Goal: Task Accomplishment & Management: Manage account settings

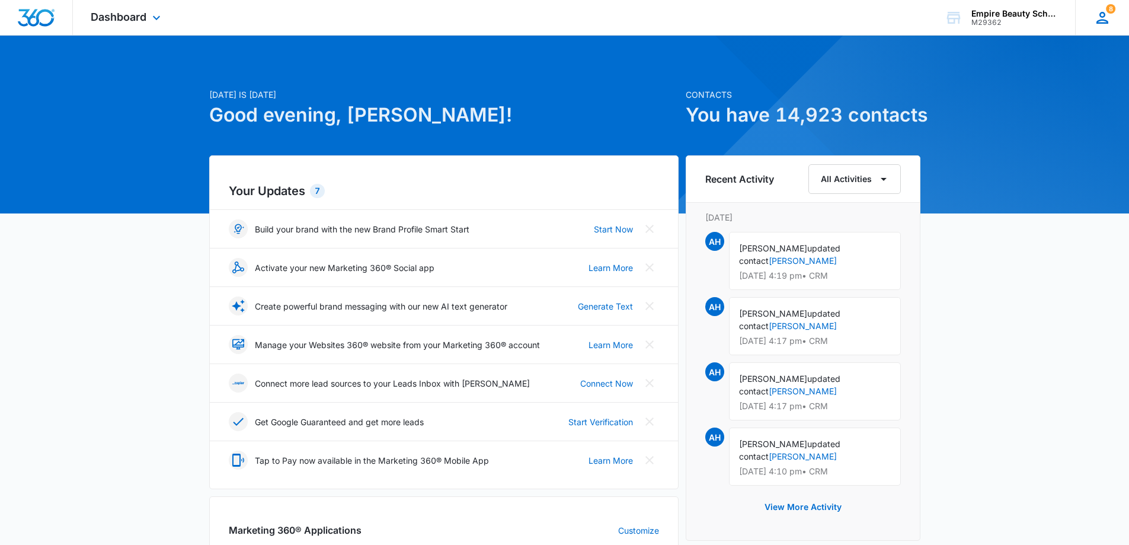
click at [1105, 20] on icon at bounding box center [1102, 18] width 12 height 12
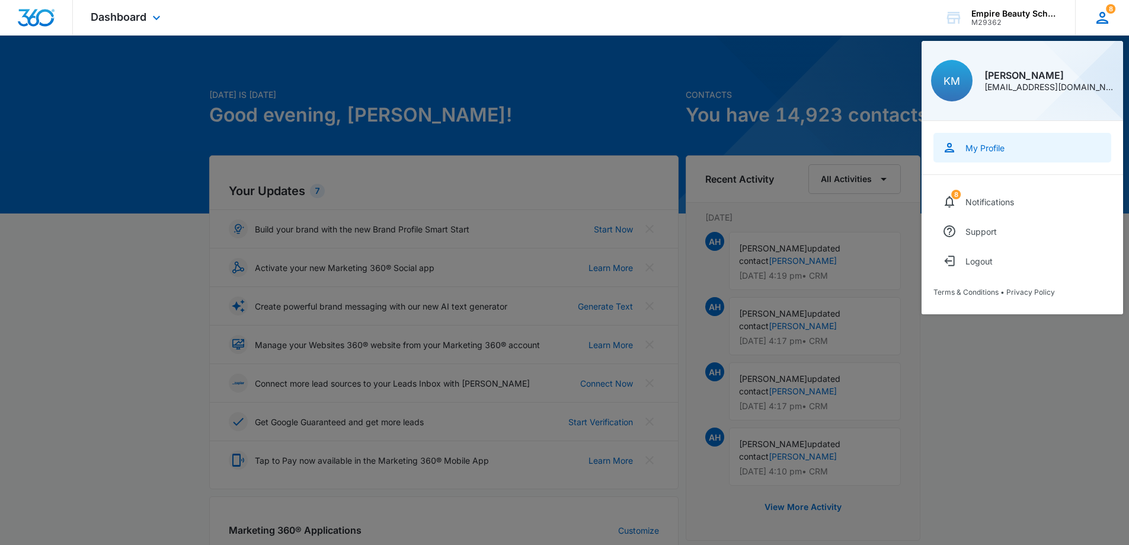
click at [987, 146] on div "My Profile" at bounding box center [984, 148] width 39 height 10
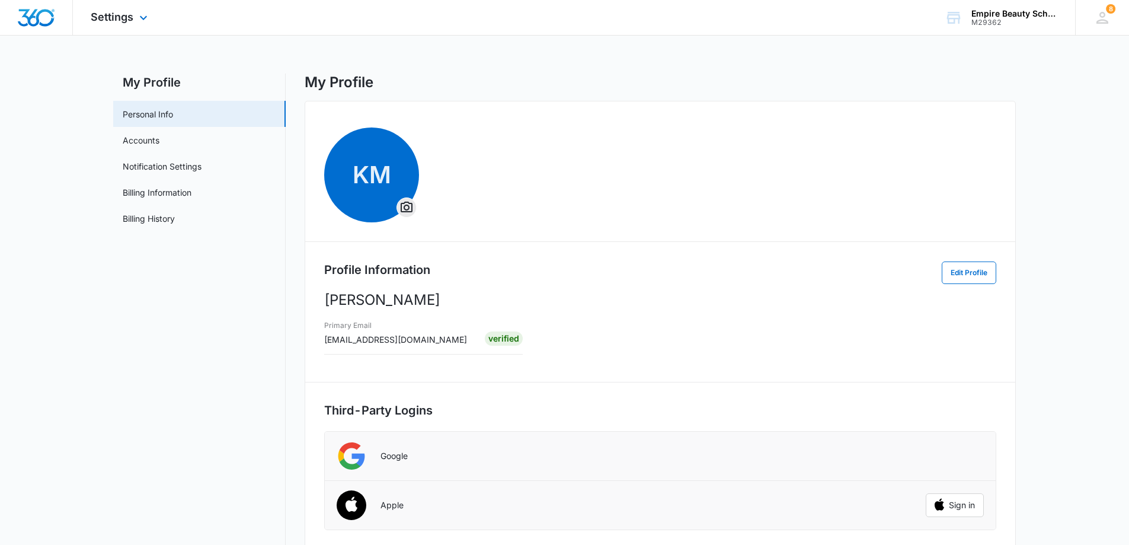
click at [48, 17] on img "Dashboard" at bounding box center [36, 18] width 38 height 18
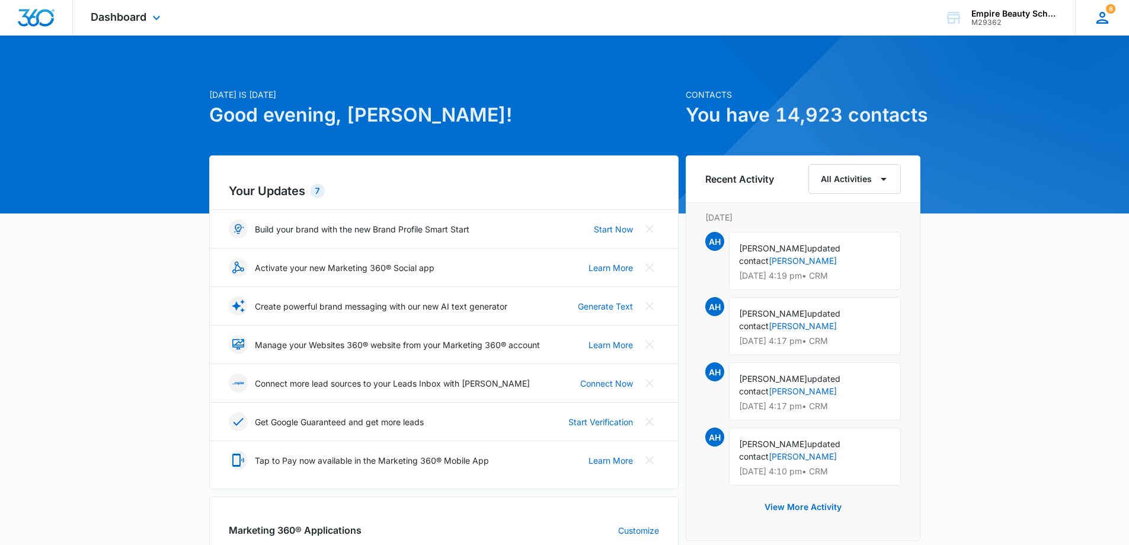
click at [1105, 15] on icon at bounding box center [1102, 18] width 12 height 12
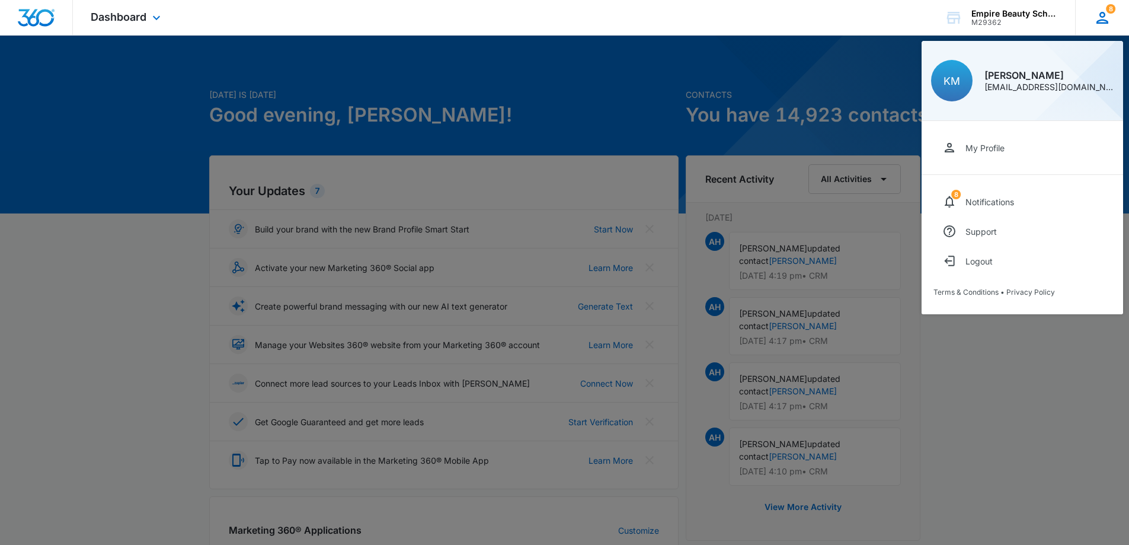
click at [1105, 15] on icon at bounding box center [1102, 18] width 12 height 12
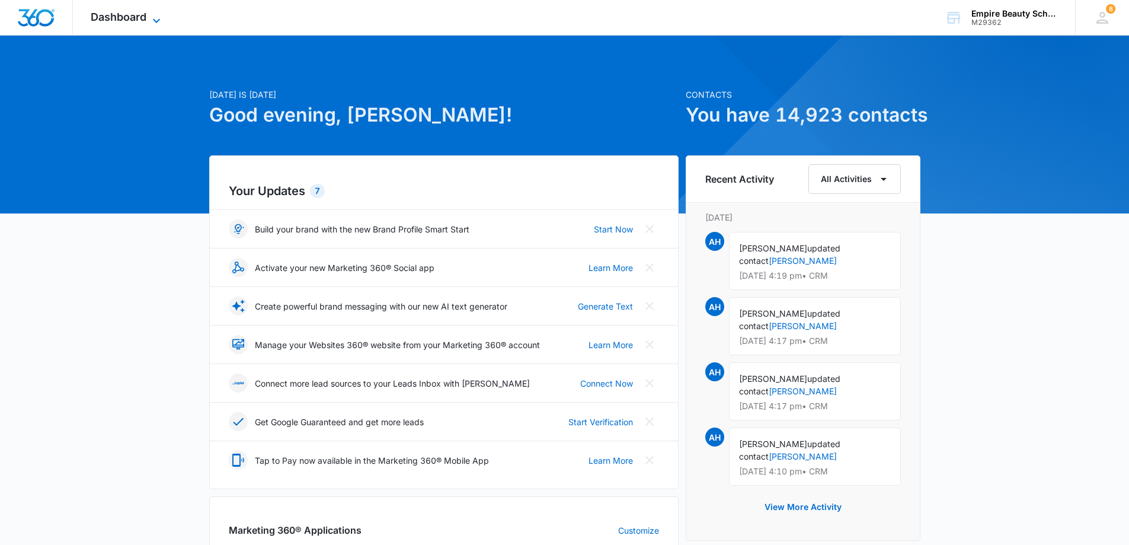
click at [152, 21] on icon at bounding box center [156, 21] width 14 height 14
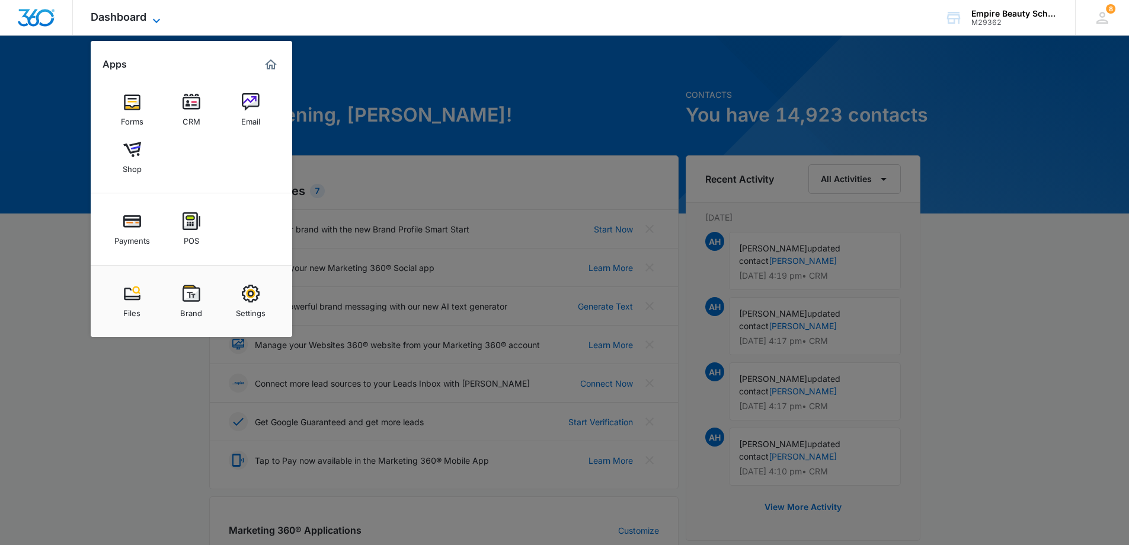
click at [152, 21] on icon at bounding box center [156, 21] width 14 height 14
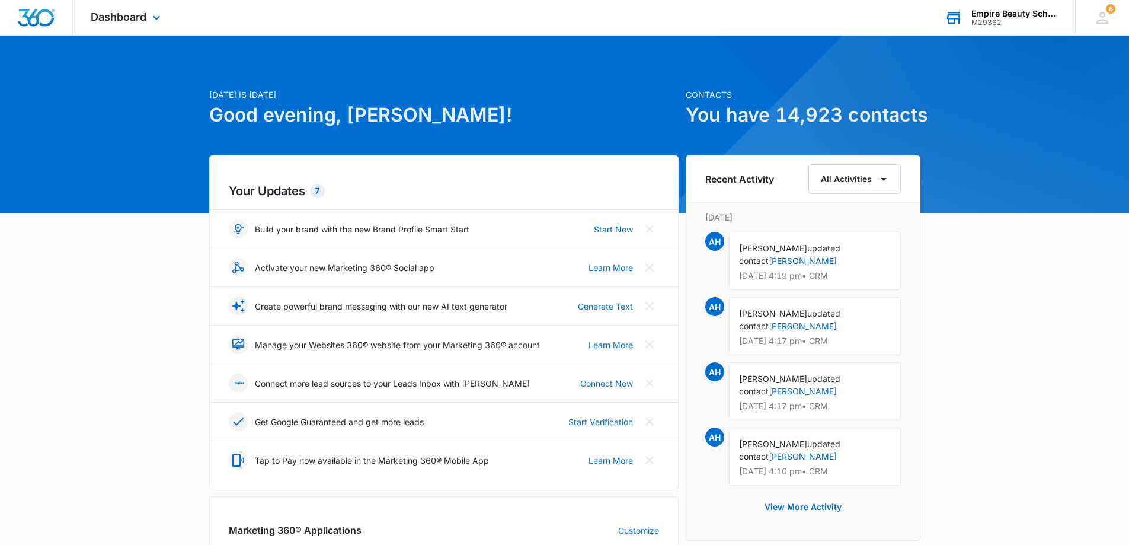
click at [1048, 23] on div "M29362" at bounding box center [1014, 22] width 87 height 8
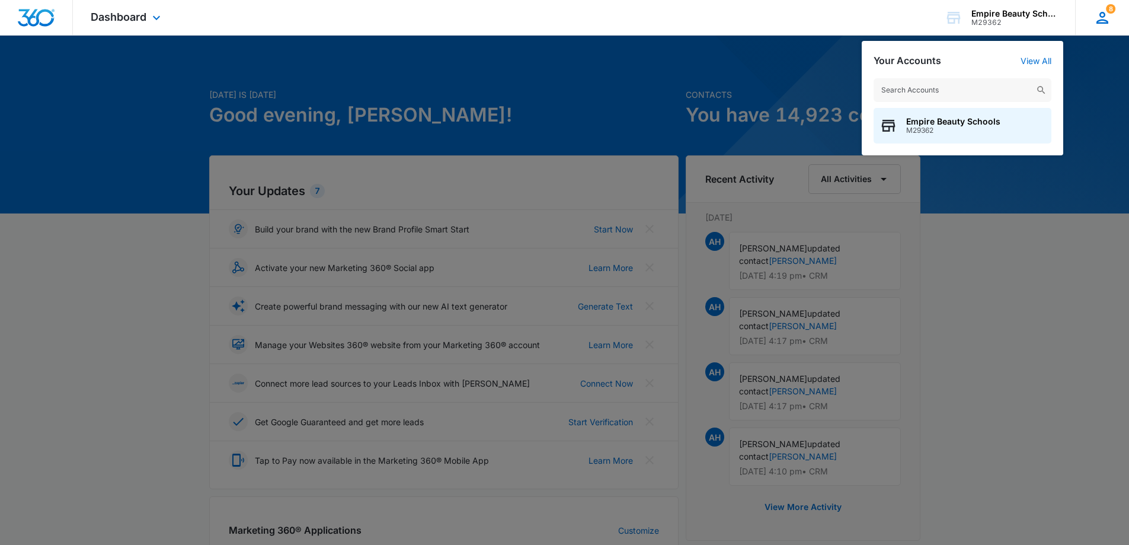
click at [1109, 27] on div "8 KM Kate Maleski kmaleski@empirebeautyschools.com My Profile 8 Notifications S…" at bounding box center [1102, 17] width 54 height 35
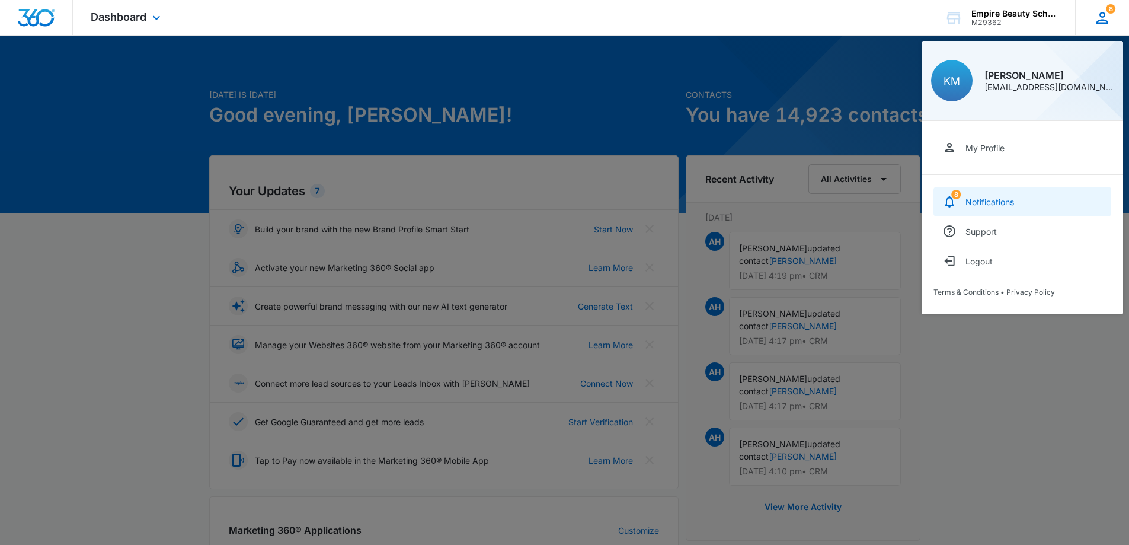
click at [986, 200] on div "Notifications" at bounding box center [989, 202] width 49 height 10
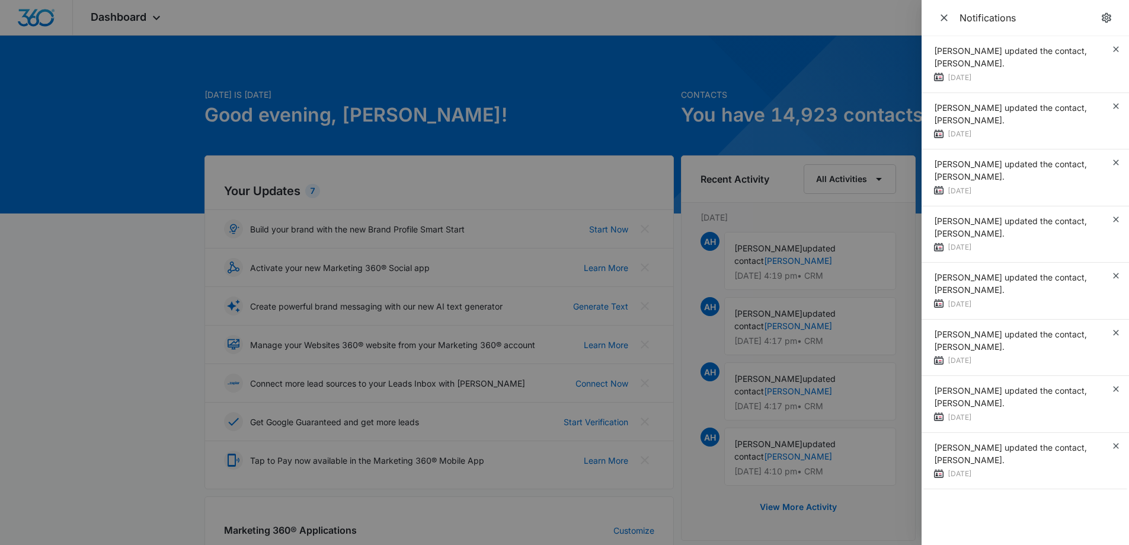
click at [861, 107] on div at bounding box center [564, 272] width 1129 height 545
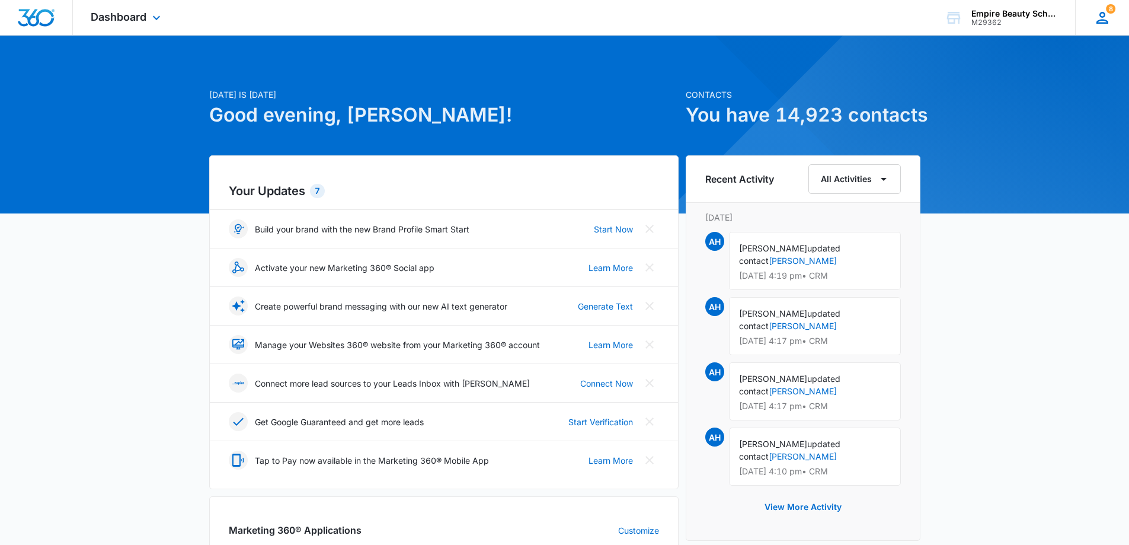
click at [1108, 22] on icon at bounding box center [1102, 18] width 12 height 12
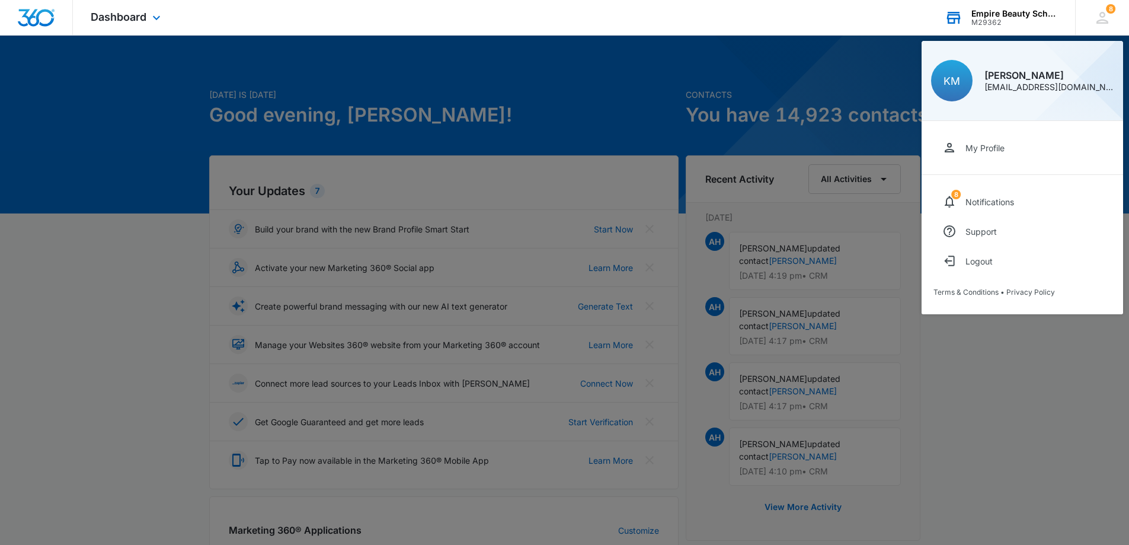
click at [1024, 15] on div "Empire Beauty Schools" at bounding box center [1014, 13] width 87 height 9
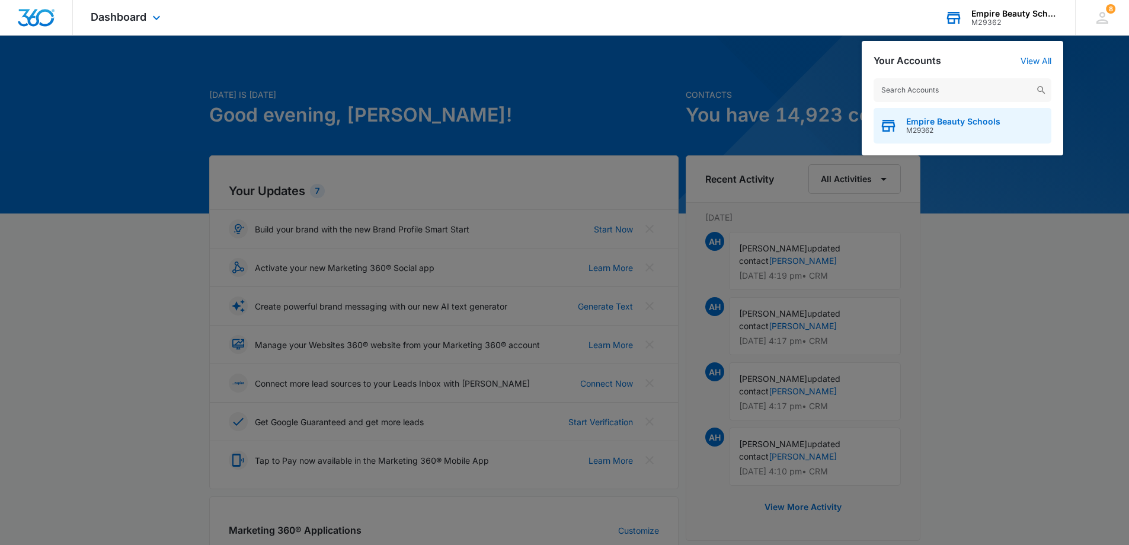
click at [978, 124] on span "Empire Beauty Schools" at bounding box center [953, 121] width 94 height 9
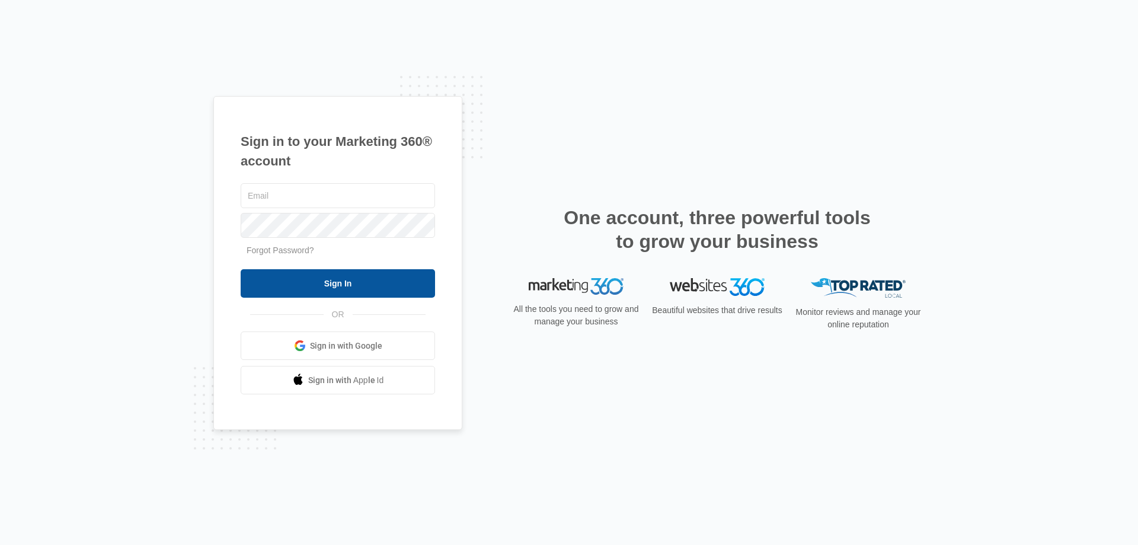
type input "[EMAIL_ADDRESS][DOMAIN_NAME]"
click at [314, 283] on input "Sign In" at bounding box center [338, 283] width 194 height 28
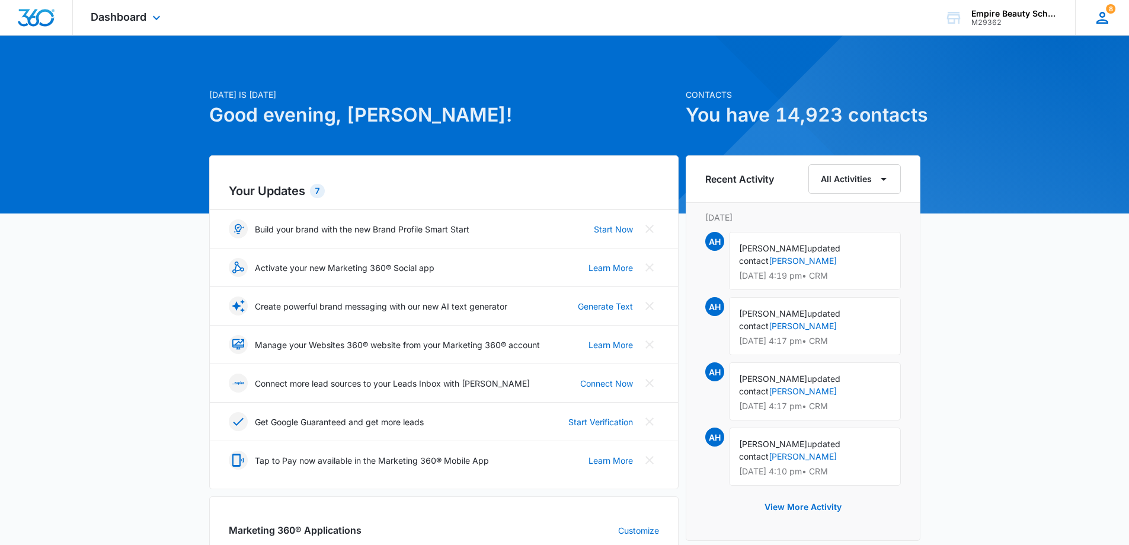
click at [1103, 25] on icon at bounding box center [1102, 18] width 18 height 18
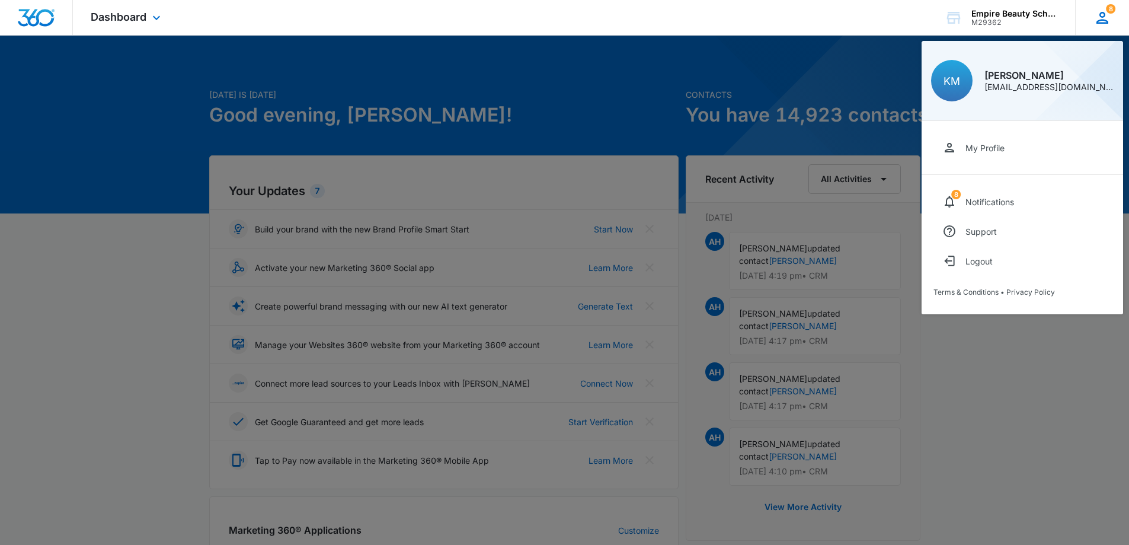
click at [1044, 88] on div "[EMAIL_ADDRESS][DOMAIN_NAME]" at bounding box center [1048, 87] width 129 height 8
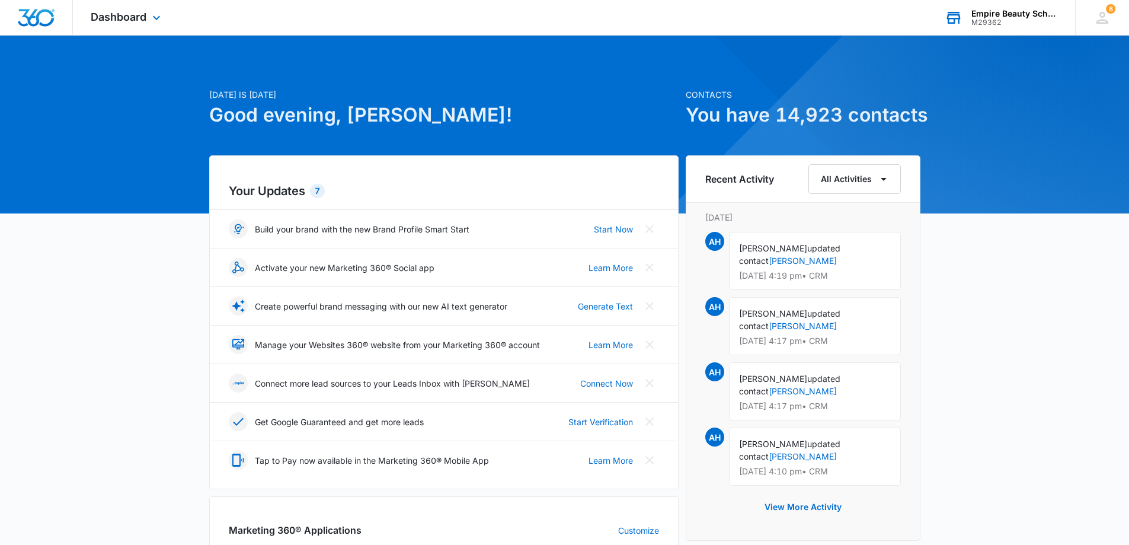
click at [1018, 12] on div "Empire Beauty Schools" at bounding box center [1014, 13] width 87 height 9
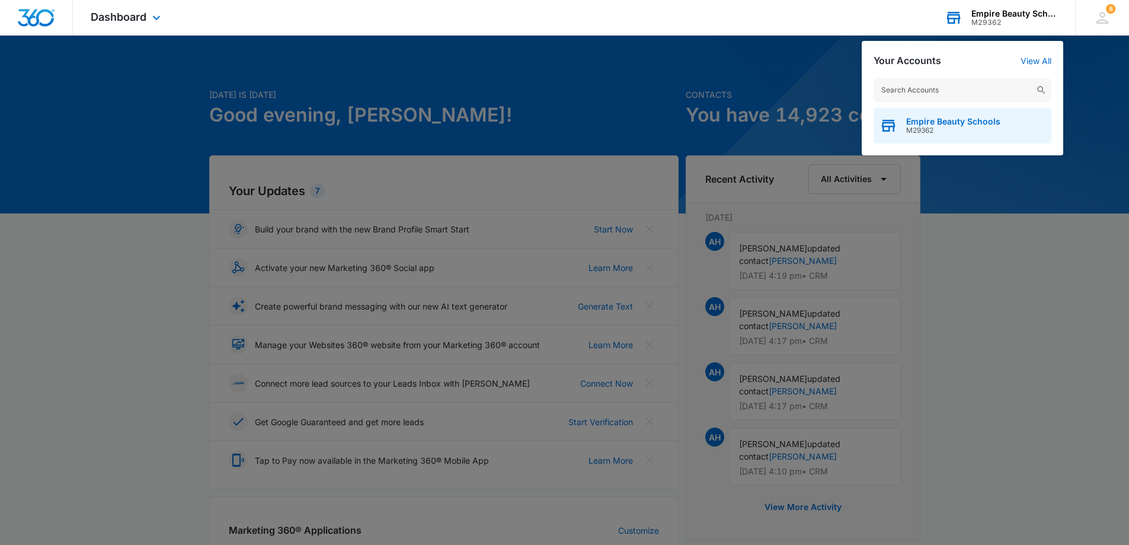
click at [952, 126] on span "M29362" at bounding box center [953, 130] width 94 height 8
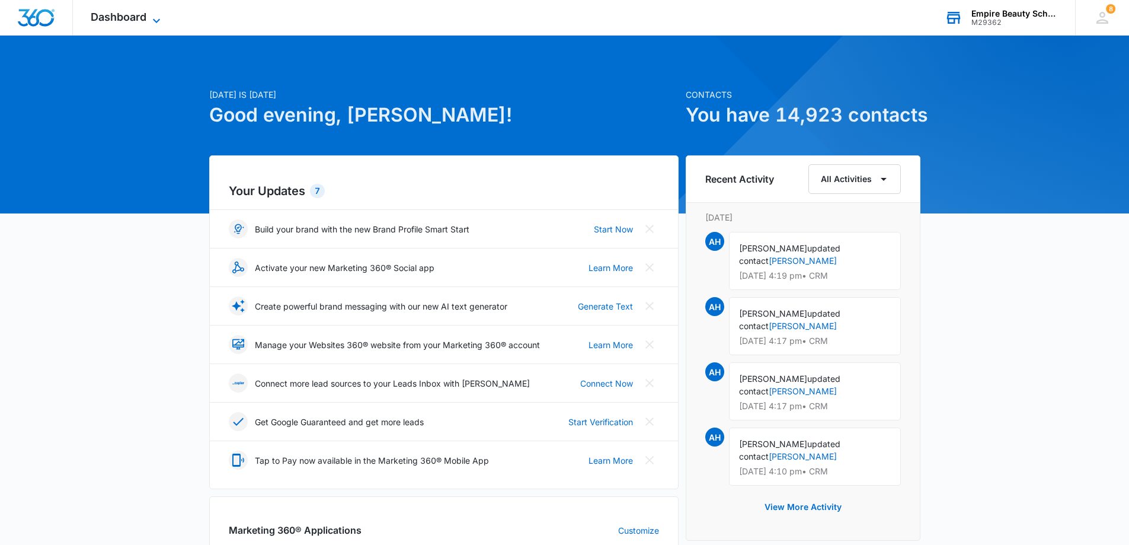
click at [105, 13] on span "Dashboard" at bounding box center [119, 17] width 56 height 12
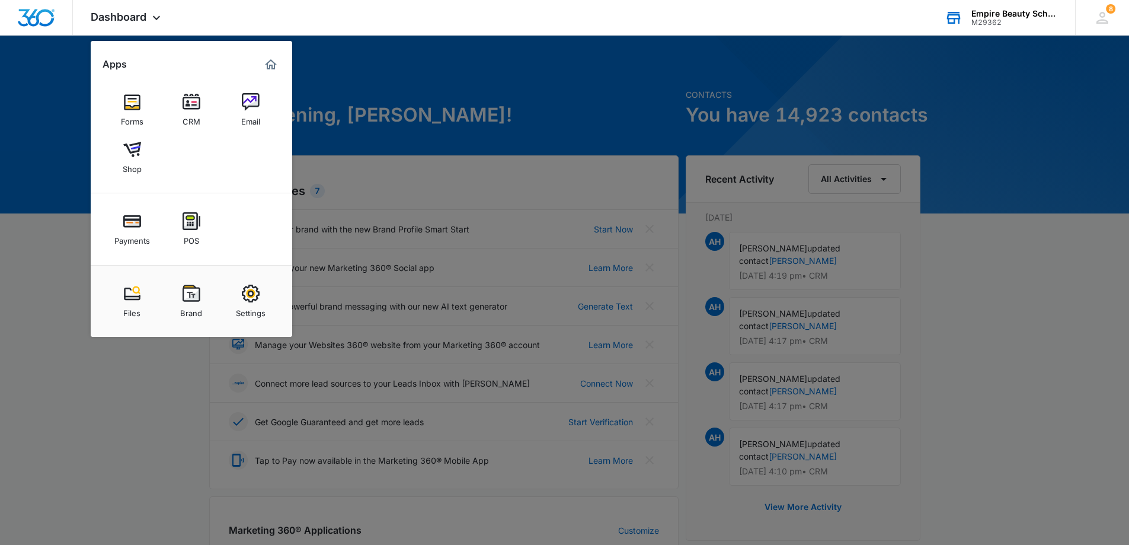
click at [255, 110] on img at bounding box center [251, 102] width 18 height 18
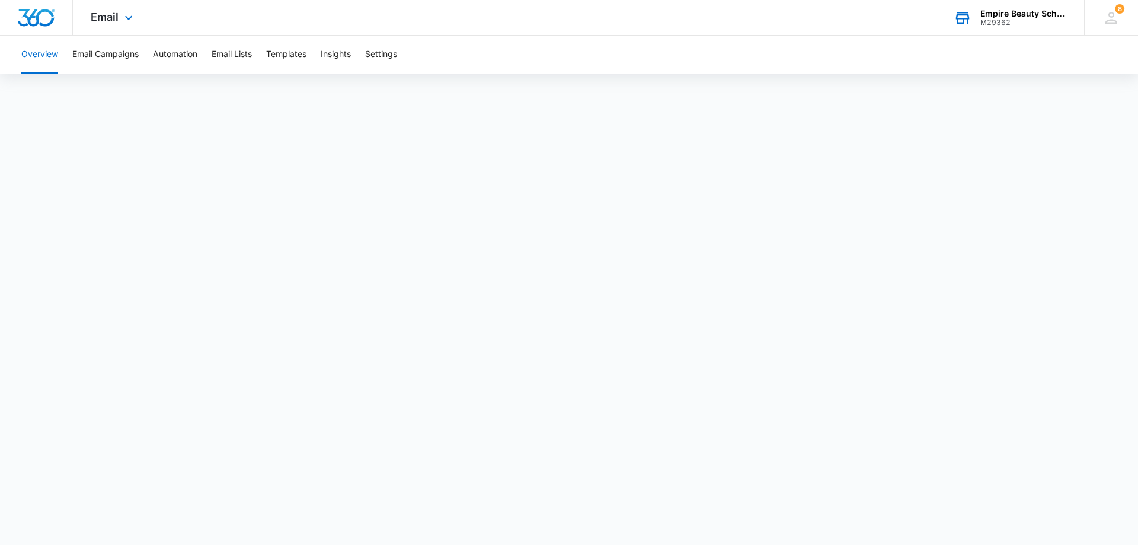
click at [41, 17] on img "Dashboard" at bounding box center [36, 18] width 38 height 18
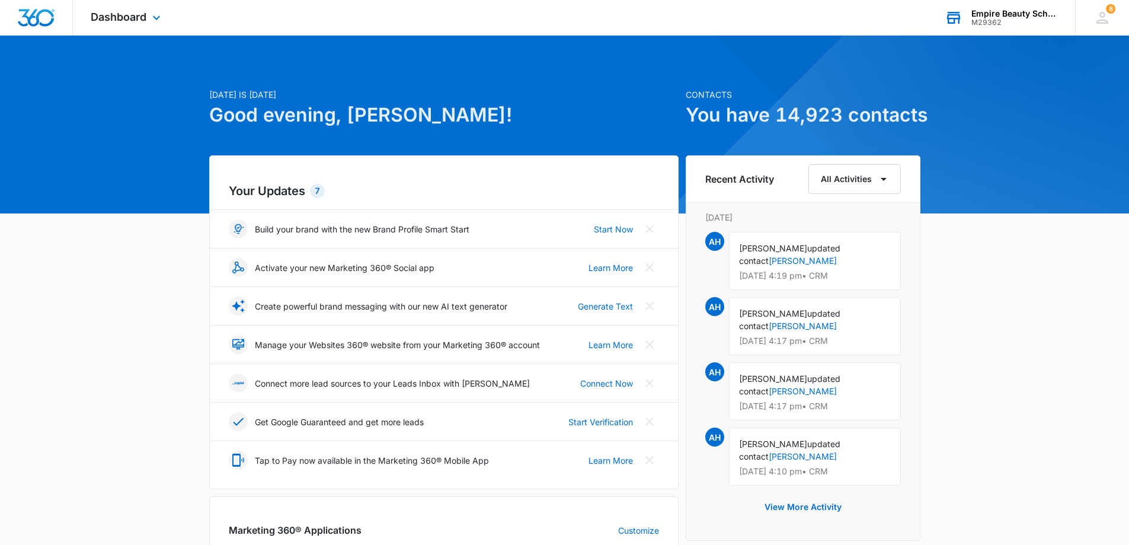
click at [120, 24] on div "Dashboard Apps Forms CRM Email Shop Payments POS Files Brand Settings" at bounding box center [127, 17] width 108 height 35
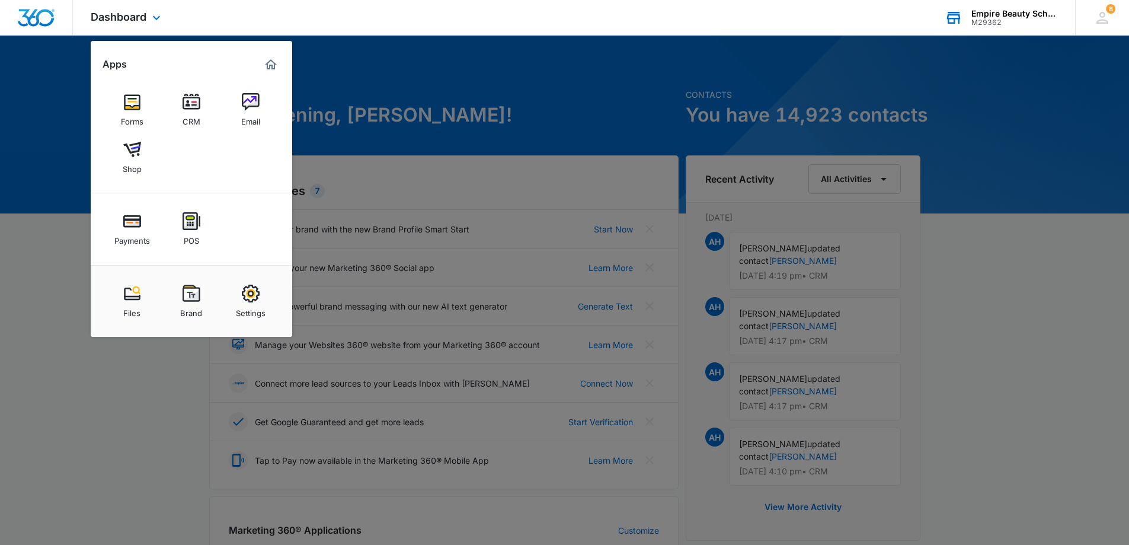
click at [44, 18] on img "Dashboard" at bounding box center [36, 18] width 38 height 18
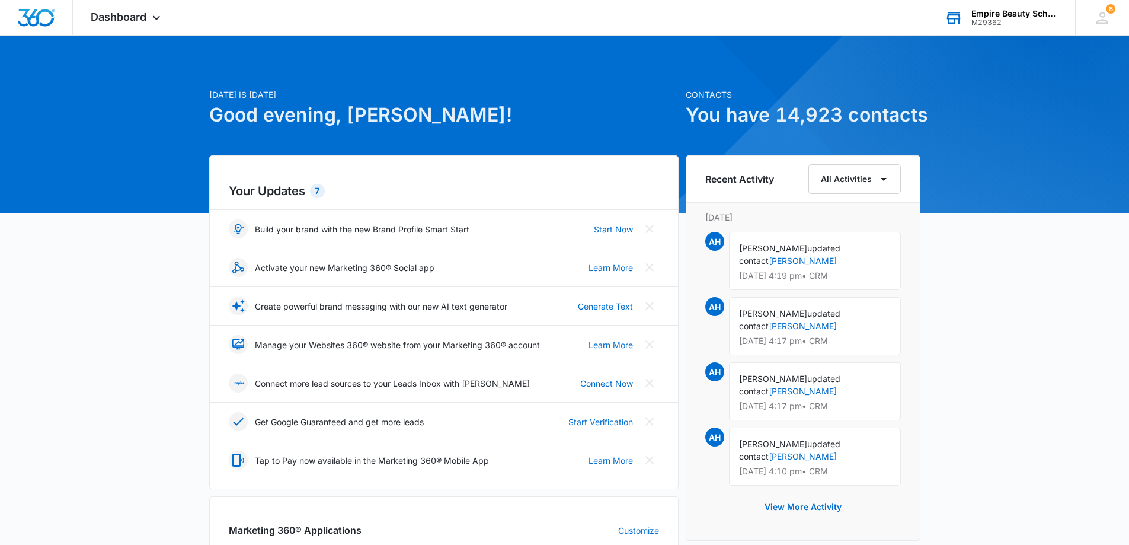
click at [13, 149] on div "Today is Tuesday, September 9th Good evening, Kate! Contacts You have 14,923 co…" at bounding box center [564, 526] width 1129 height 952
click at [1108, 16] on icon at bounding box center [1102, 18] width 18 height 18
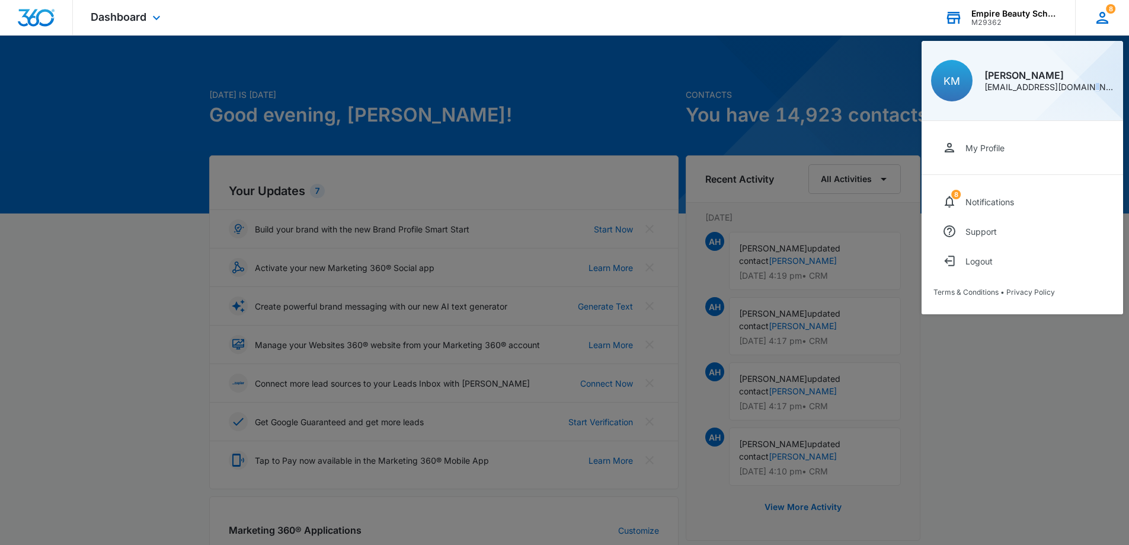
click at [1089, 89] on div "[EMAIL_ADDRESS][DOMAIN_NAME]" at bounding box center [1048, 87] width 129 height 8
click at [1045, 91] on div "[EMAIL_ADDRESS][DOMAIN_NAME]" at bounding box center [1048, 87] width 129 height 8
click at [998, 143] on div "My Profile" at bounding box center [984, 148] width 39 height 10
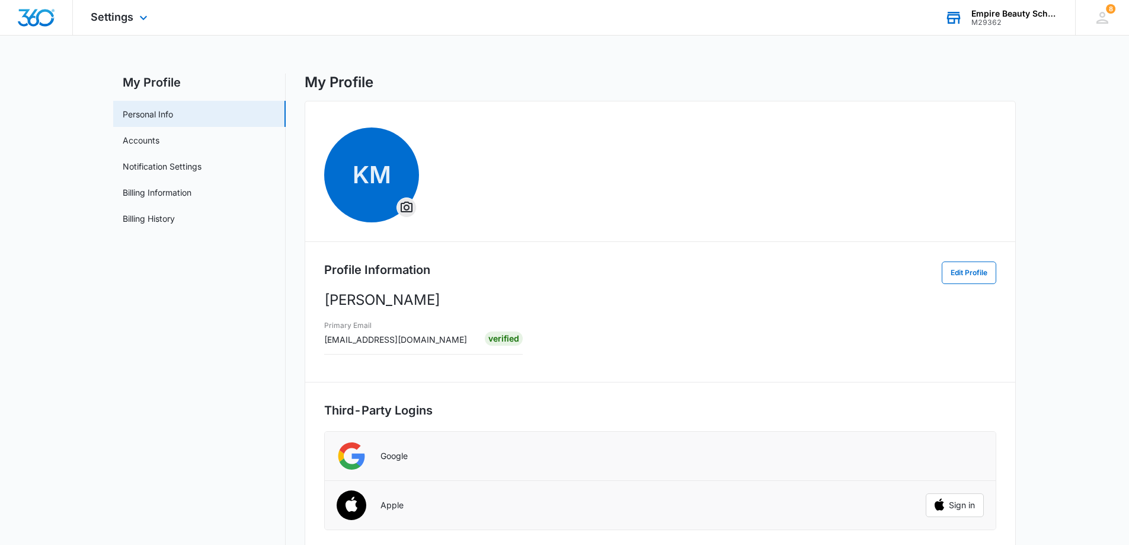
click at [48, 15] on img "Dashboard" at bounding box center [36, 18] width 38 height 18
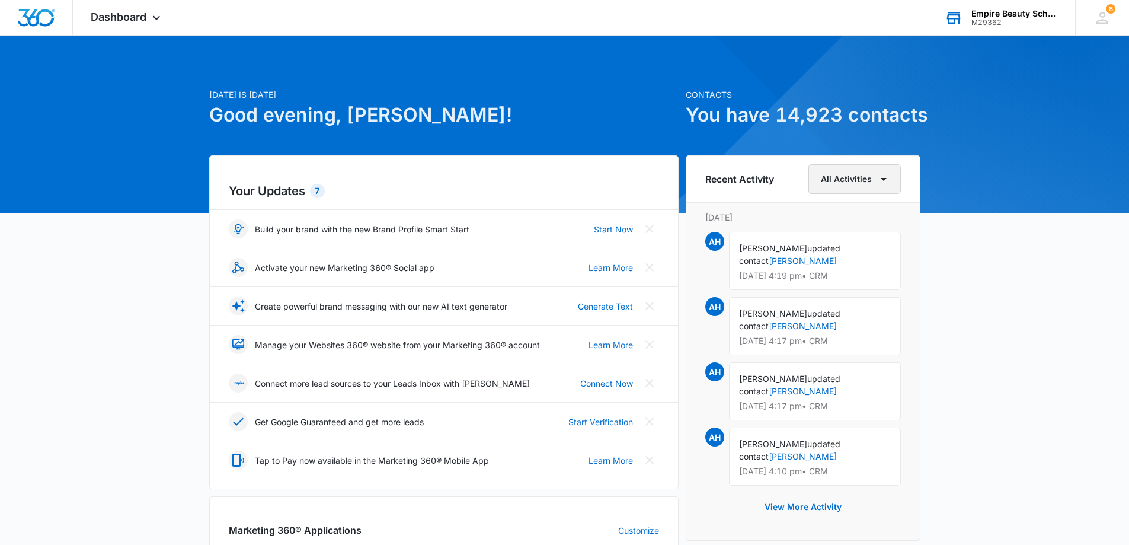
click at [882, 177] on icon "button" at bounding box center [884, 179] width 14 height 14
click at [804, 502] on button "View More Activity" at bounding box center [803, 507] width 101 height 28
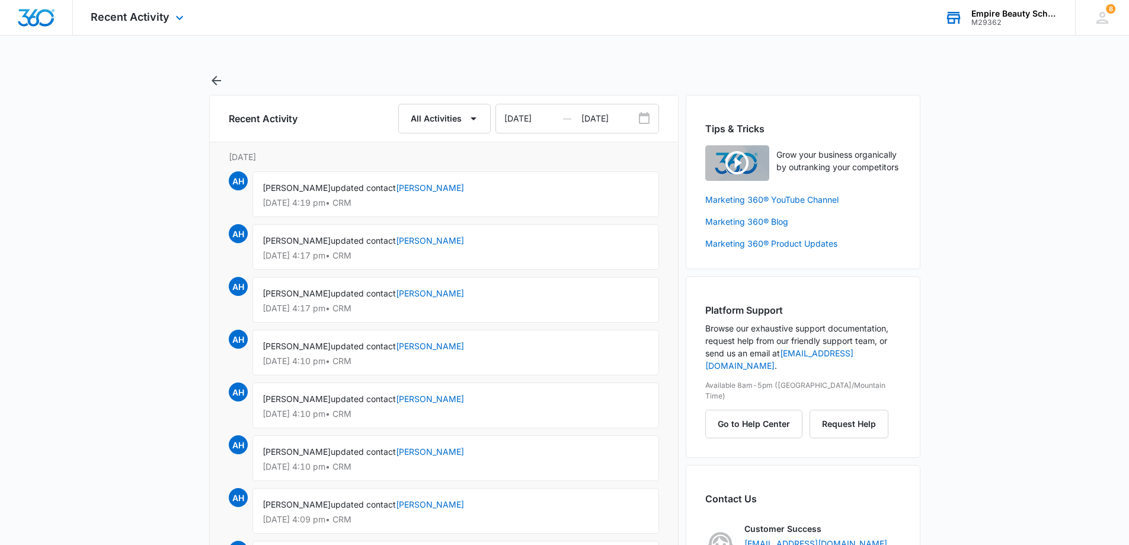
click at [47, 15] on img "Dashboard" at bounding box center [36, 18] width 38 height 18
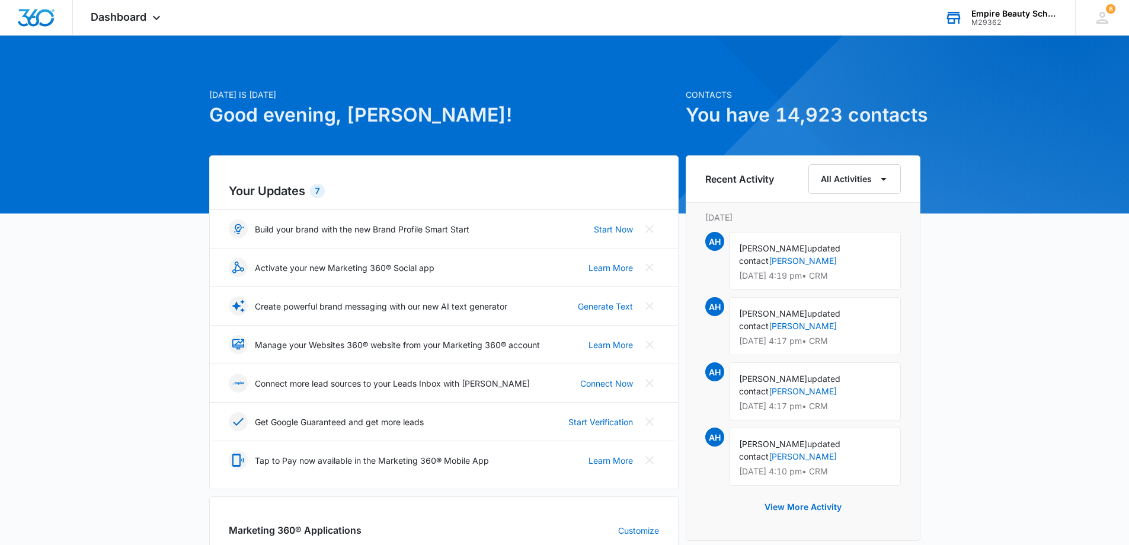
click at [996, 24] on div "M29362" at bounding box center [1014, 22] width 87 height 8
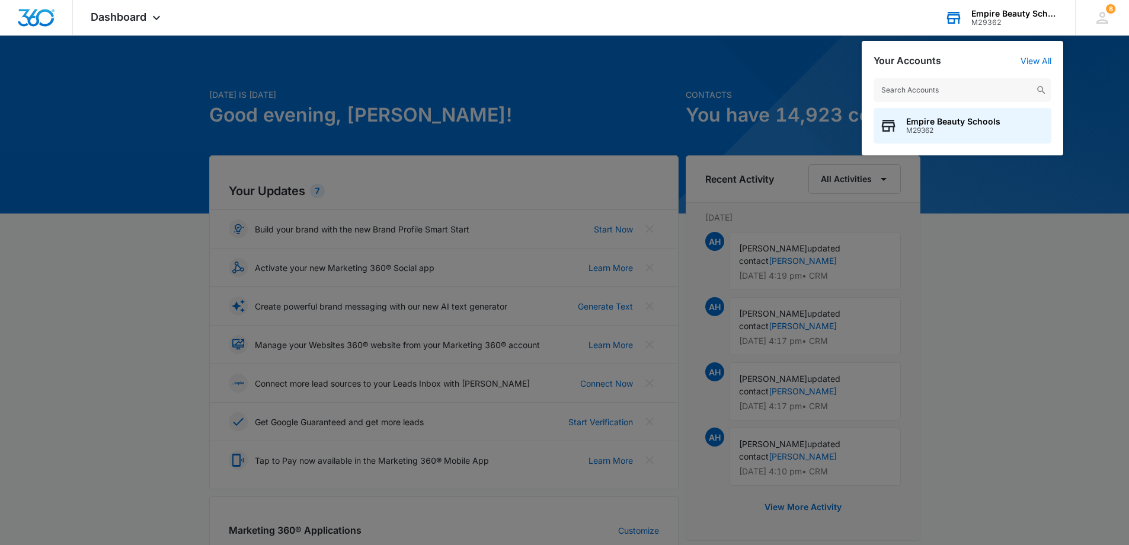
click at [996, 21] on div "M29362" at bounding box center [1014, 22] width 87 height 8
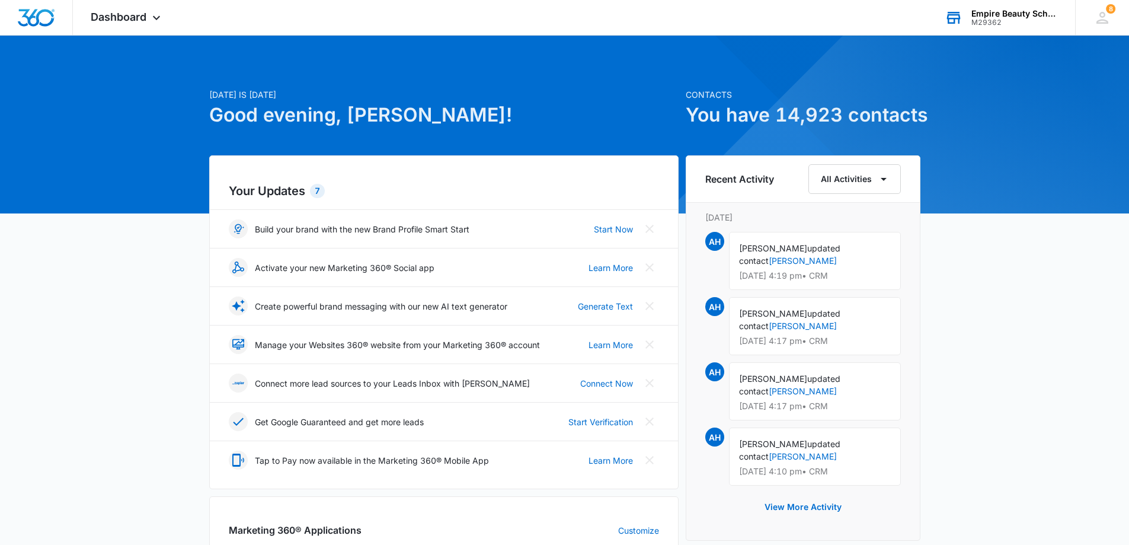
click at [968, 19] on div "Empire Beauty Schools M29362 Your Accounts View All" at bounding box center [1001, 17] width 148 height 35
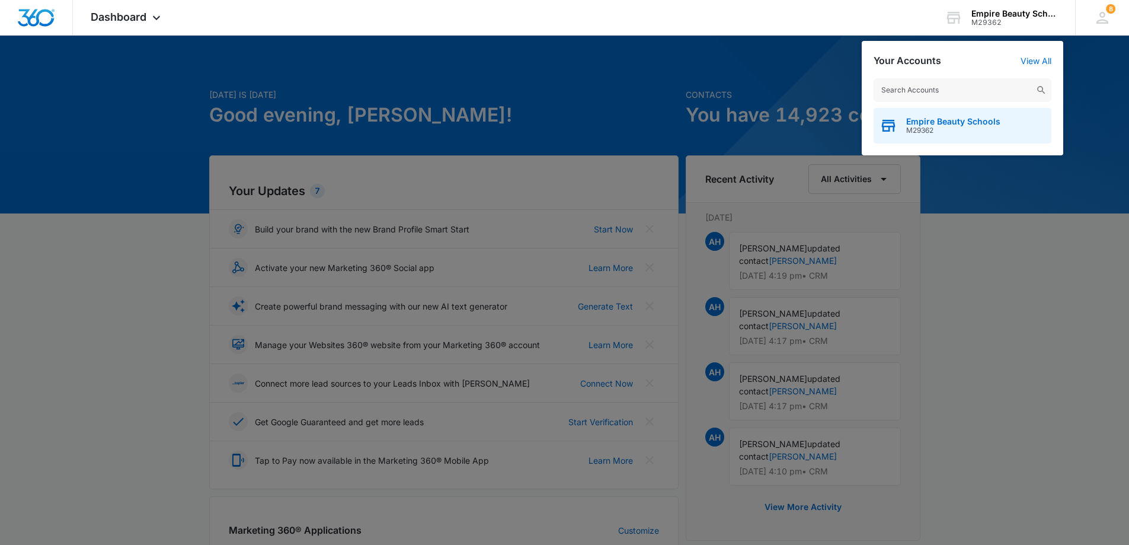
click at [941, 125] on span "Empire Beauty Schools" at bounding box center [953, 121] width 94 height 9
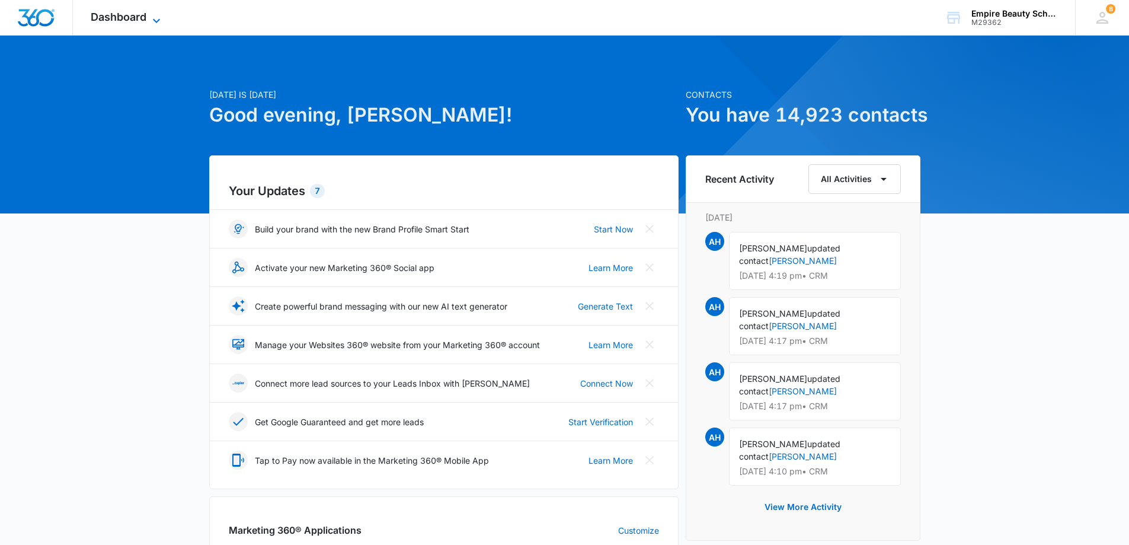
click at [134, 12] on span "Dashboard" at bounding box center [119, 17] width 56 height 12
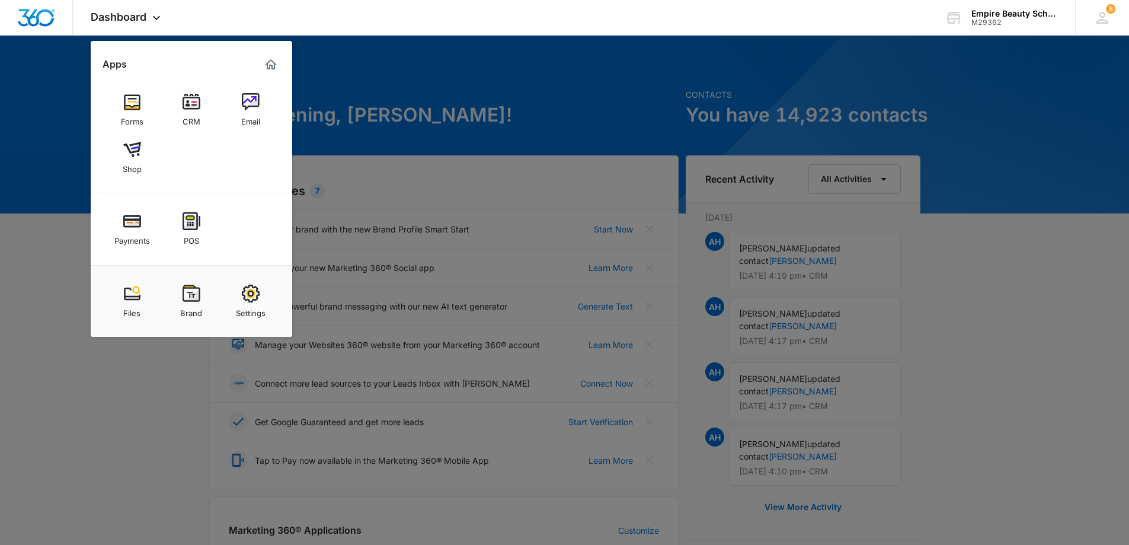
click at [196, 102] on img at bounding box center [192, 102] width 18 height 18
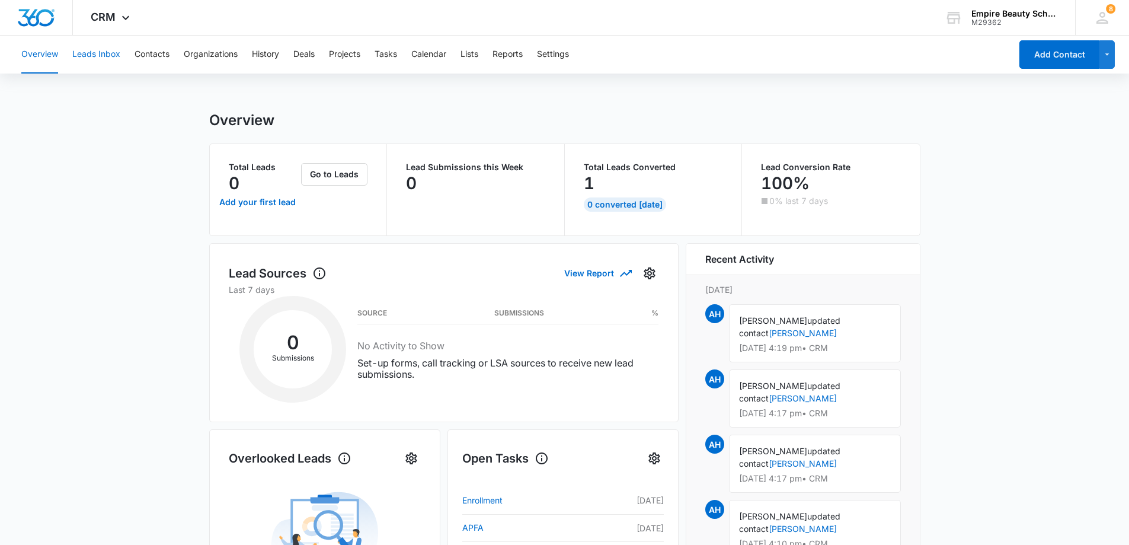
click at [95, 51] on button "Leads Inbox" at bounding box center [96, 55] width 48 height 38
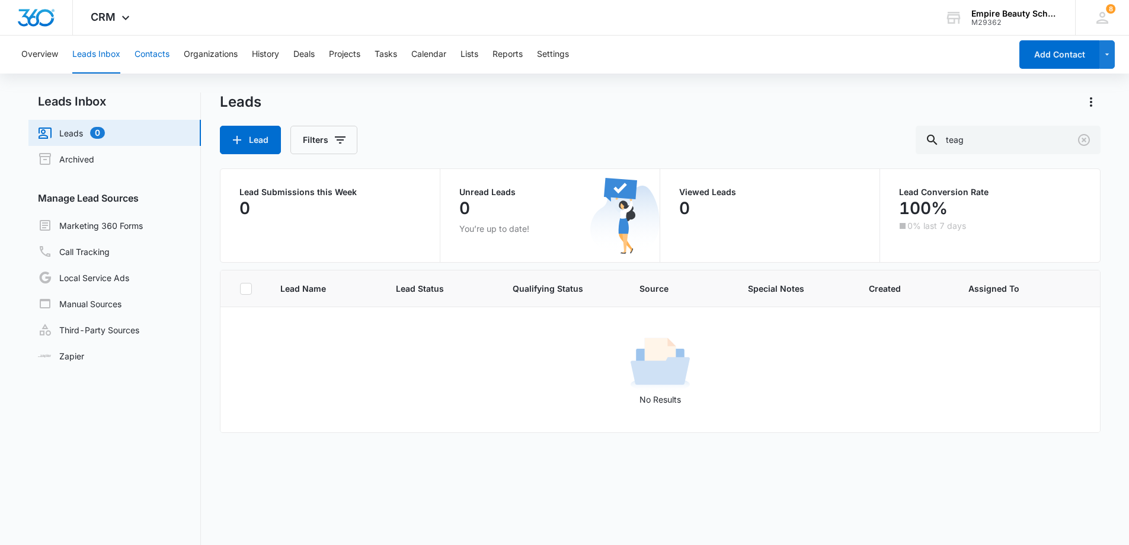
click at [158, 54] on button "Contacts" at bounding box center [152, 55] width 35 height 38
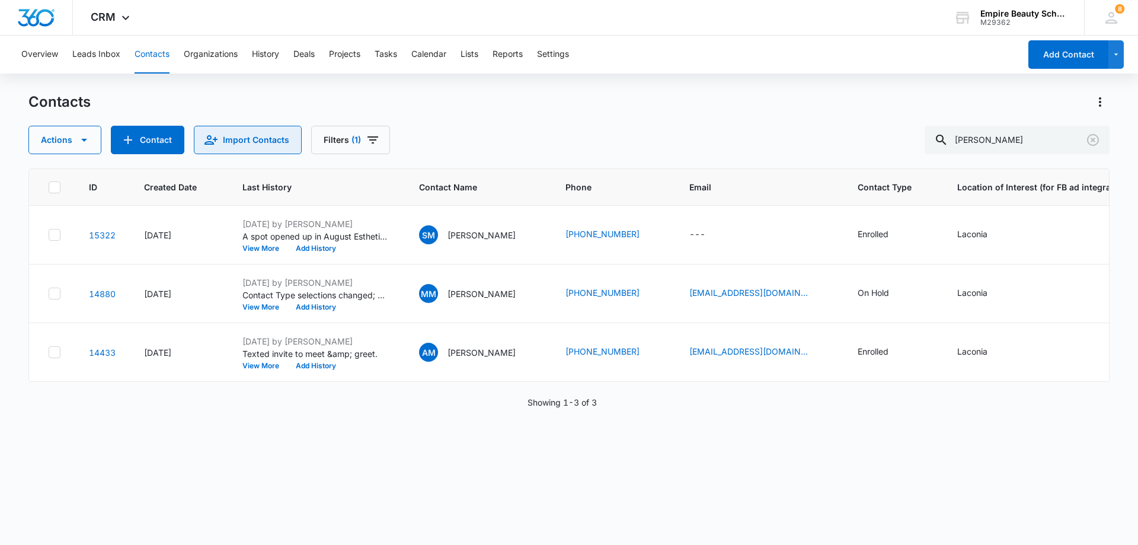
click at [251, 135] on button "Import Contacts" at bounding box center [248, 140] width 108 height 28
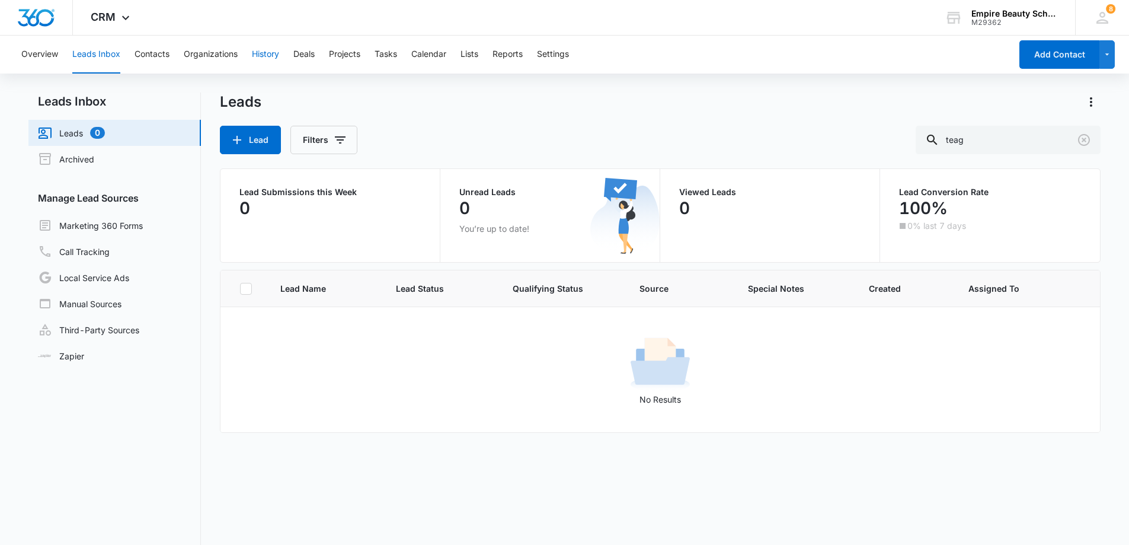
click at [274, 57] on button "History" at bounding box center [265, 55] width 27 height 38
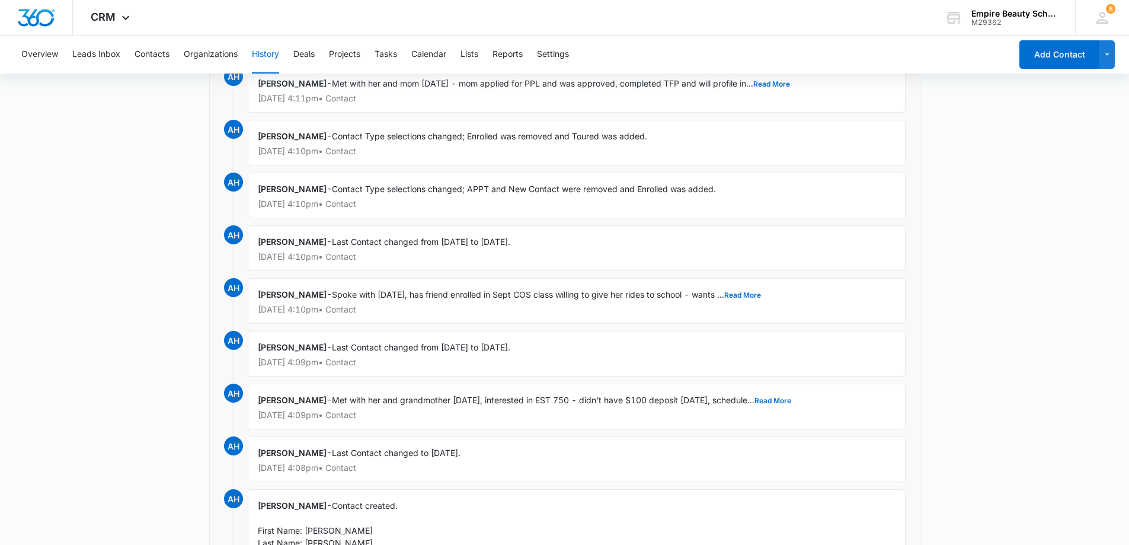
scroll to position [803, 0]
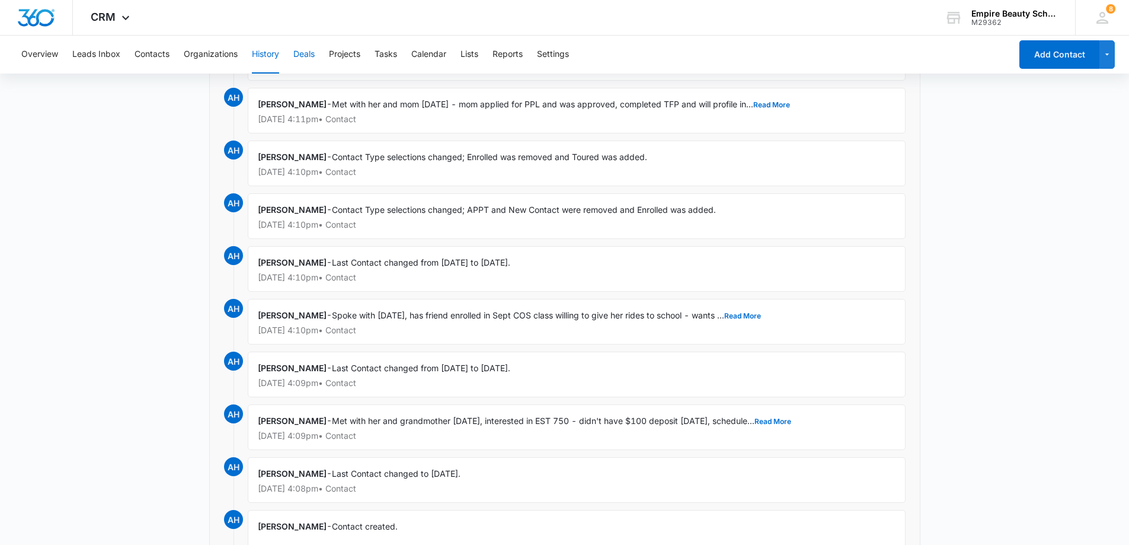
click at [308, 52] on button "Deals" at bounding box center [303, 55] width 21 height 38
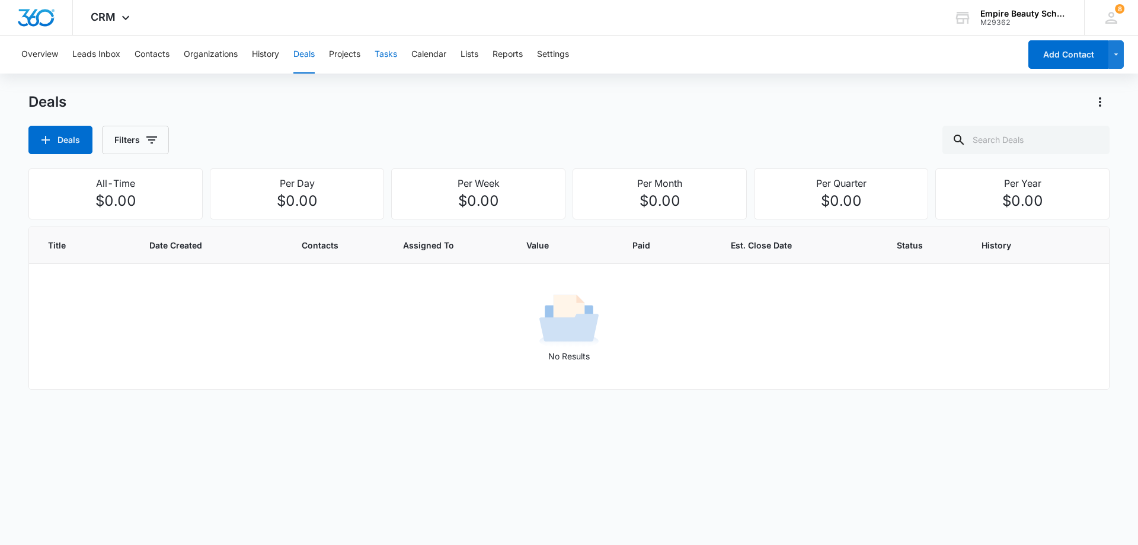
click at [378, 53] on button "Tasks" at bounding box center [386, 55] width 23 height 38
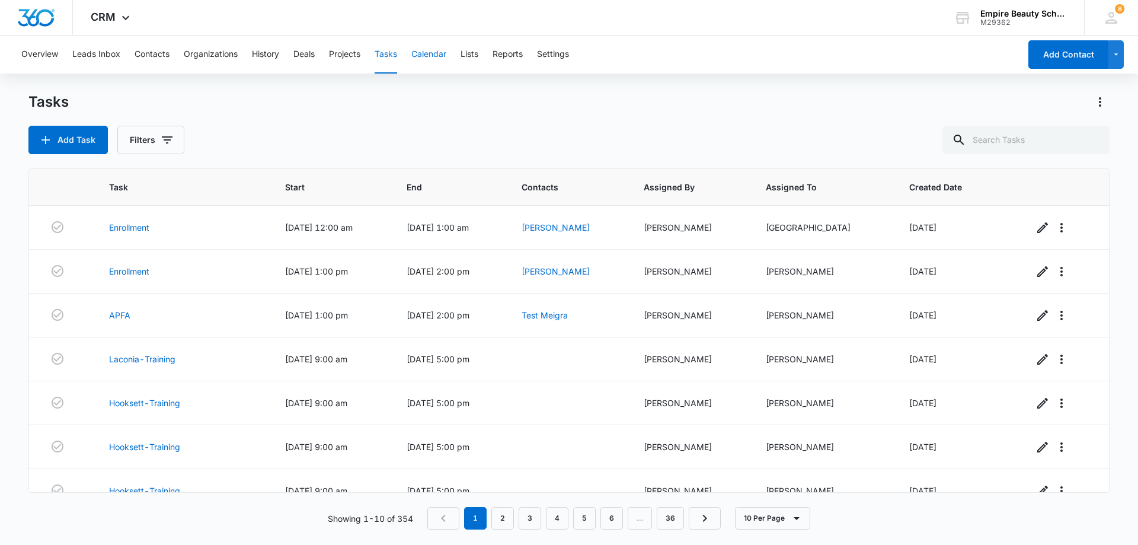
click at [432, 52] on button "Calendar" at bounding box center [428, 55] width 35 height 38
